Goal: Transaction & Acquisition: Purchase product/service

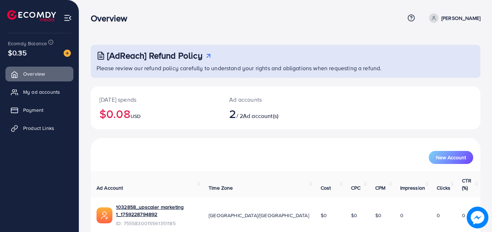
click at [126, 204] on div "1032858_upscaler marketing 1_1759228794892" at bounding box center [156, 211] width 81 height 17
click at [35, 109] on span "Payment" at bounding box center [35, 109] width 20 height 7
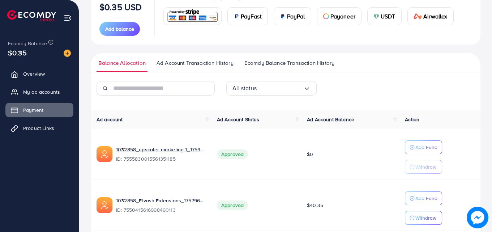
scroll to position [104, 0]
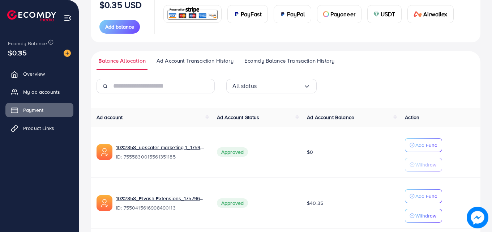
click at [280, 57] on span "Ecomdy Balance Transaction History" at bounding box center [289, 61] width 90 height 8
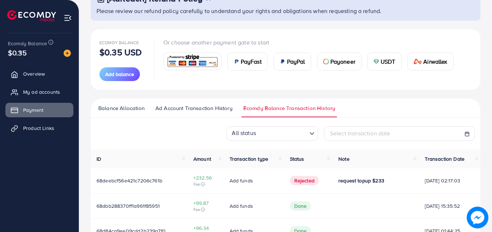
scroll to position [52, 0]
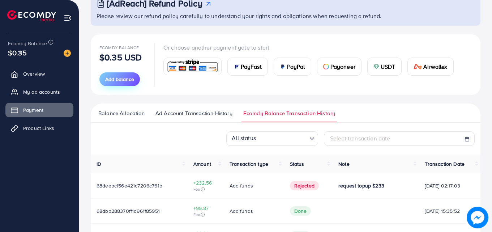
click at [123, 79] on span "Add balance" at bounding box center [119, 79] width 29 height 7
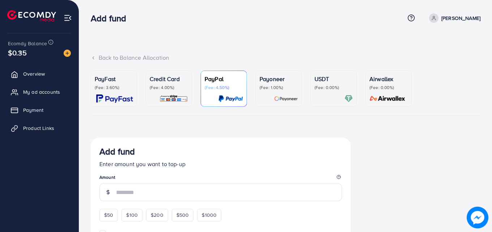
click at [340, 91] on div "USDT (Fee: 0.00%)" at bounding box center [333, 88] width 38 height 28
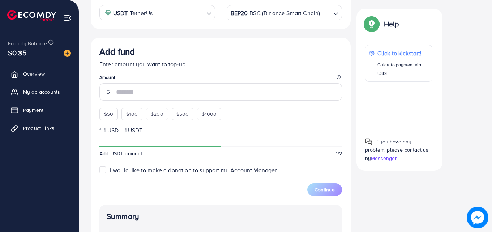
scroll to position [160, 0]
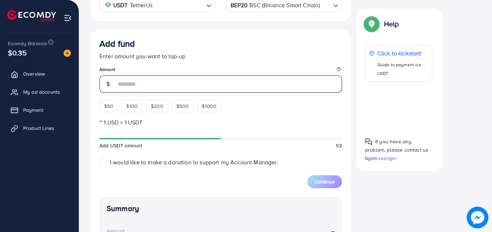
click at [182, 86] on input "number" at bounding box center [229, 83] width 226 height 17
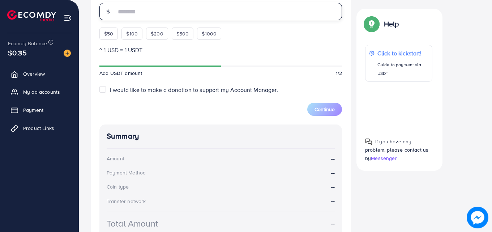
scroll to position [234, 0]
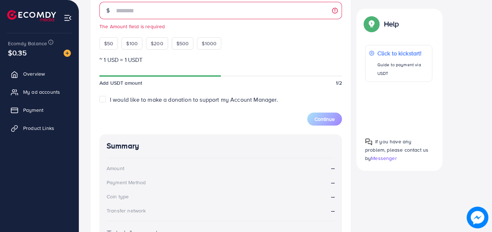
click at [286, 57] on p "~ 1 USD = 1 USDT" at bounding box center [220, 59] width 242 height 9
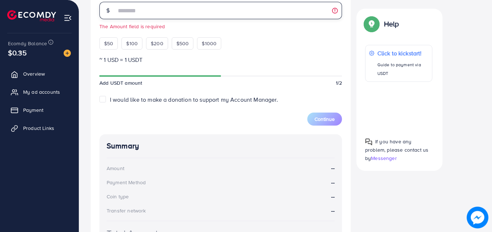
click at [125, 10] on input "number" at bounding box center [229, 10] width 226 height 17
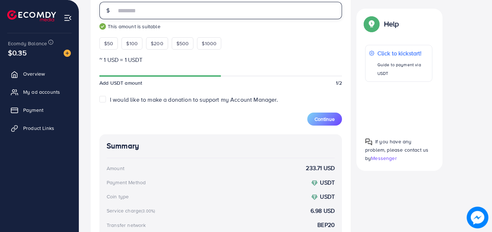
type input "***"
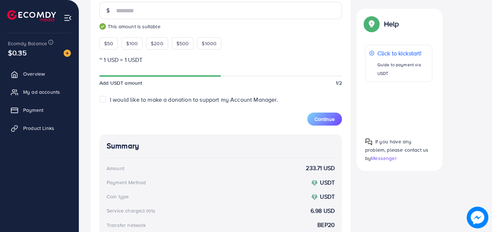
click at [368, 204] on div "Select coin USDT TetherUs Loading... Transfer network BEP20 BSC (Binance Smart …" at bounding box center [285, 95] width 389 height 383
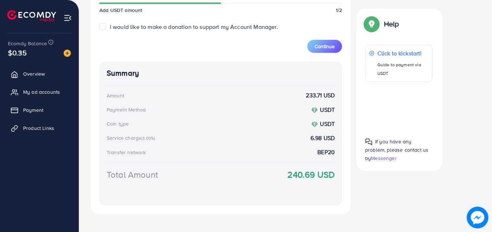
scroll to position [307, 0]
click at [313, 48] on button "Continue" at bounding box center [324, 45] width 35 height 13
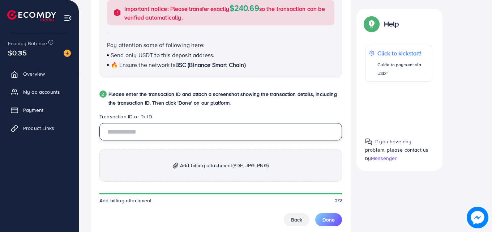
click at [176, 140] on input "text" at bounding box center [220, 131] width 242 height 17
type input "**********"
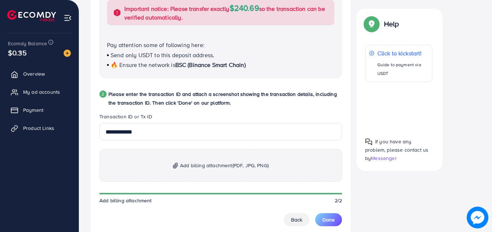
click at [178, 161] on p "Add billing attachment (PDF, JPG, PNG)" at bounding box center [220, 165] width 242 height 33
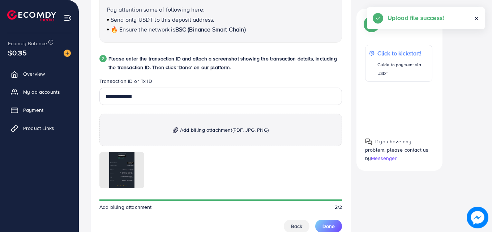
scroll to position [419, 0]
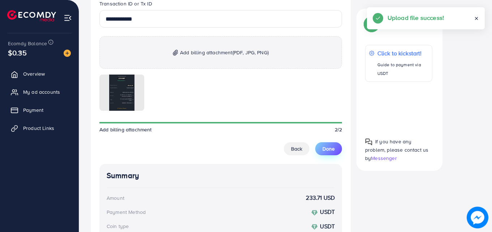
click at [324, 150] on span "Done" at bounding box center [328, 148] width 12 height 7
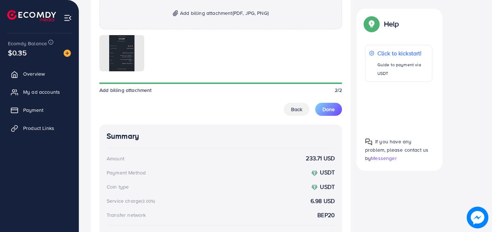
scroll to position [530, 0]
